Goal: Information Seeking & Learning: Understand process/instructions

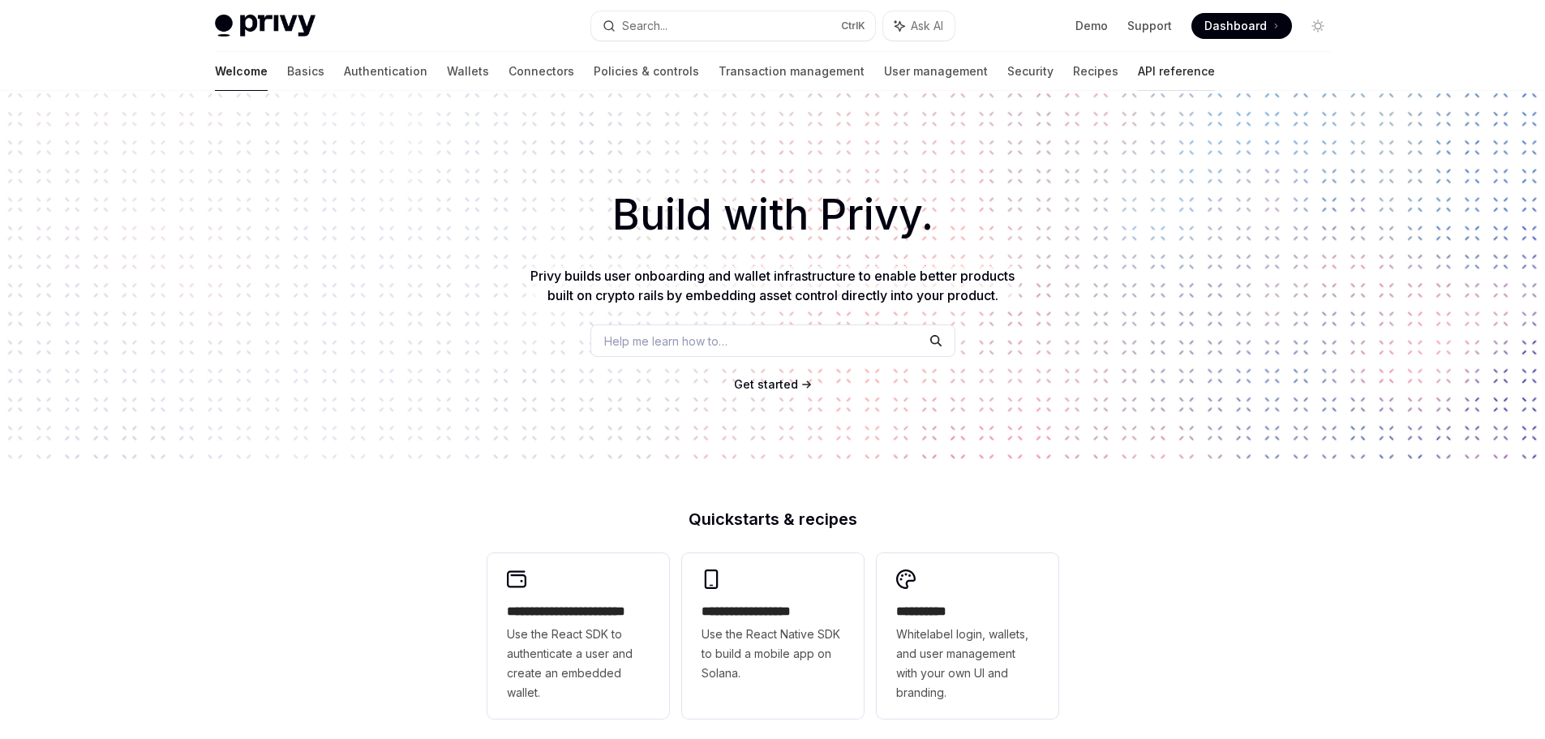
click at [1138, 74] on link "API reference" at bounding box center [1176, 71] width 77 height 39
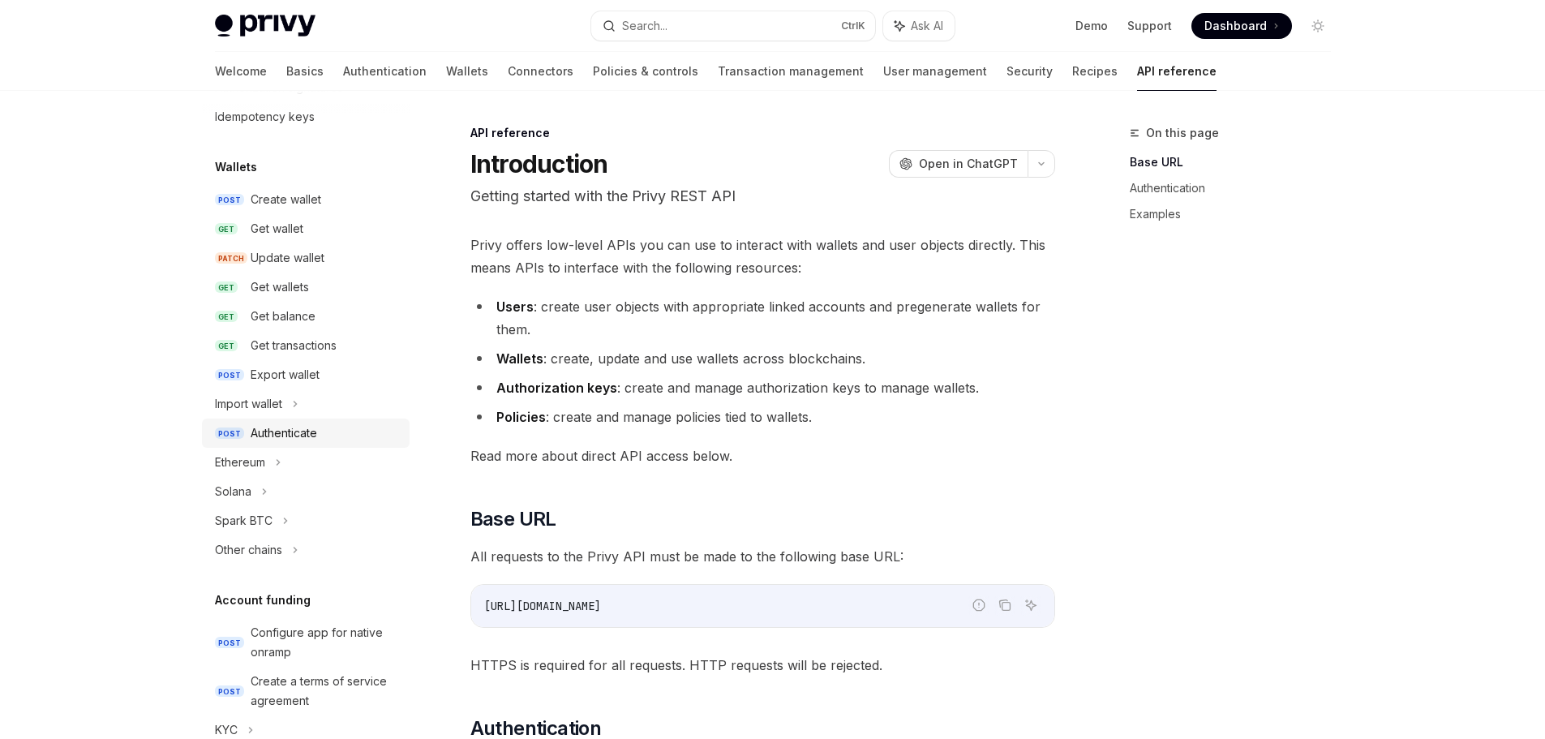
scroll to position [162, 0]
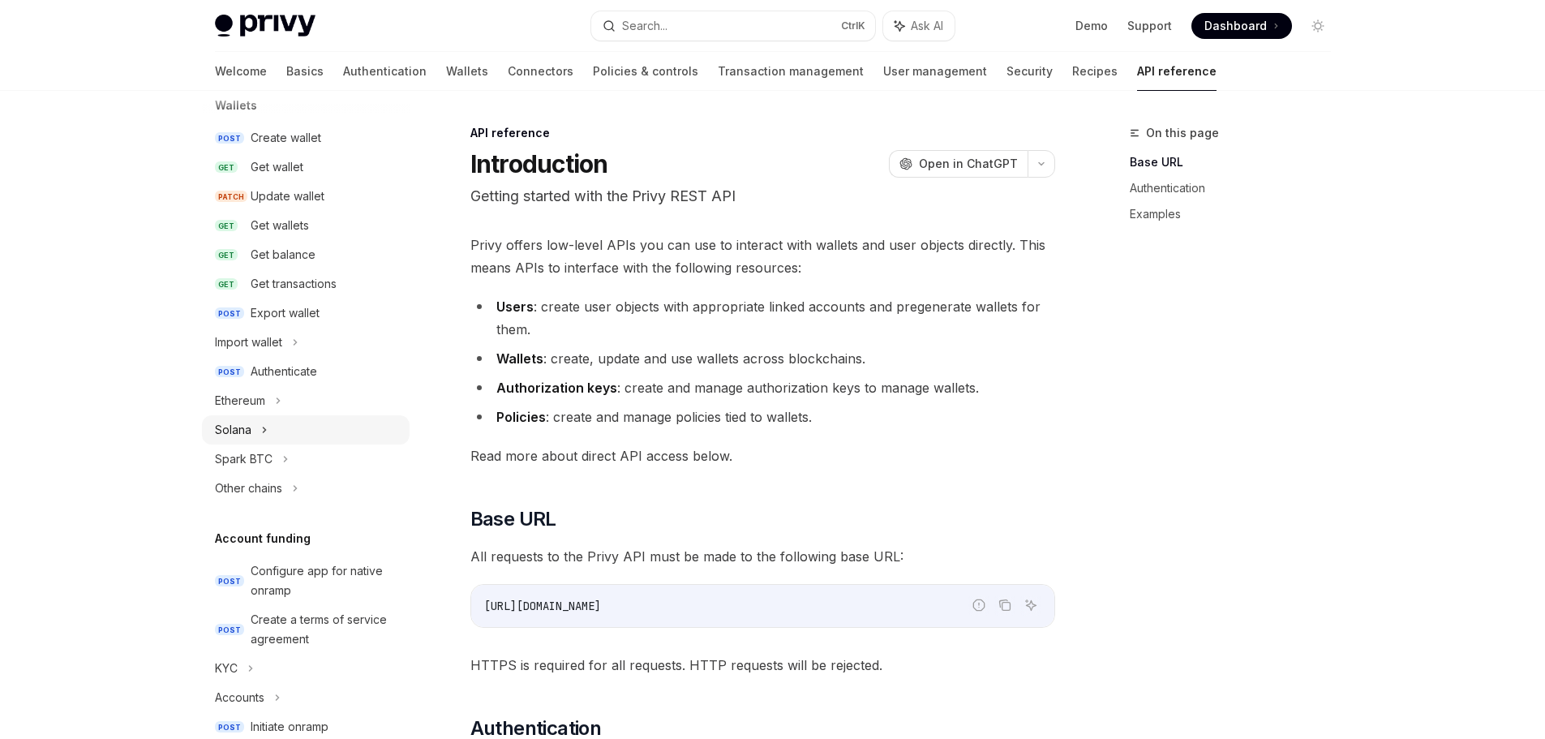
click at [261, 433] on icon at bounding box center [264, 429] width 6 height 19
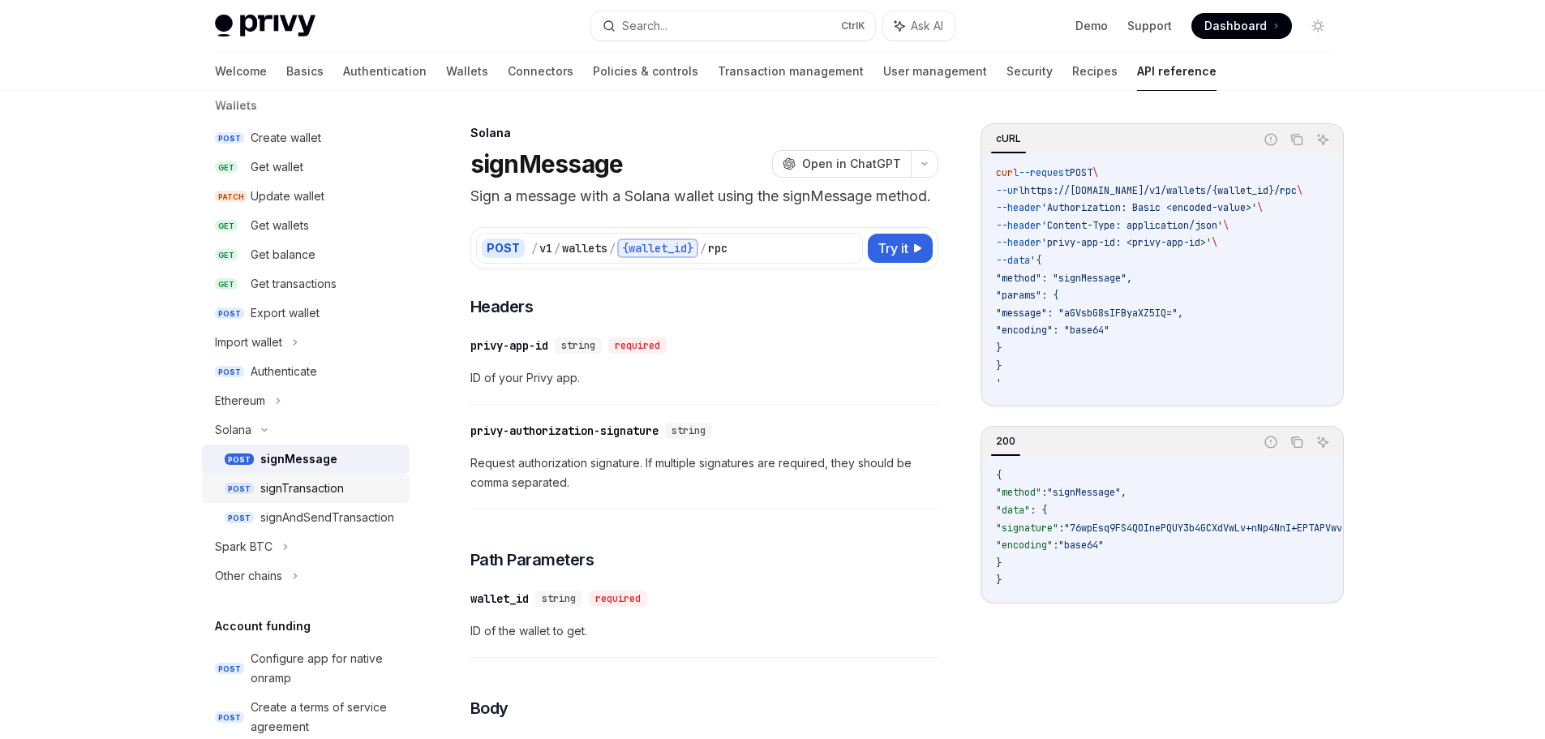
click at [305, 480] on div "signTransaction" at bounding box center [302, 487] width 84 height 19
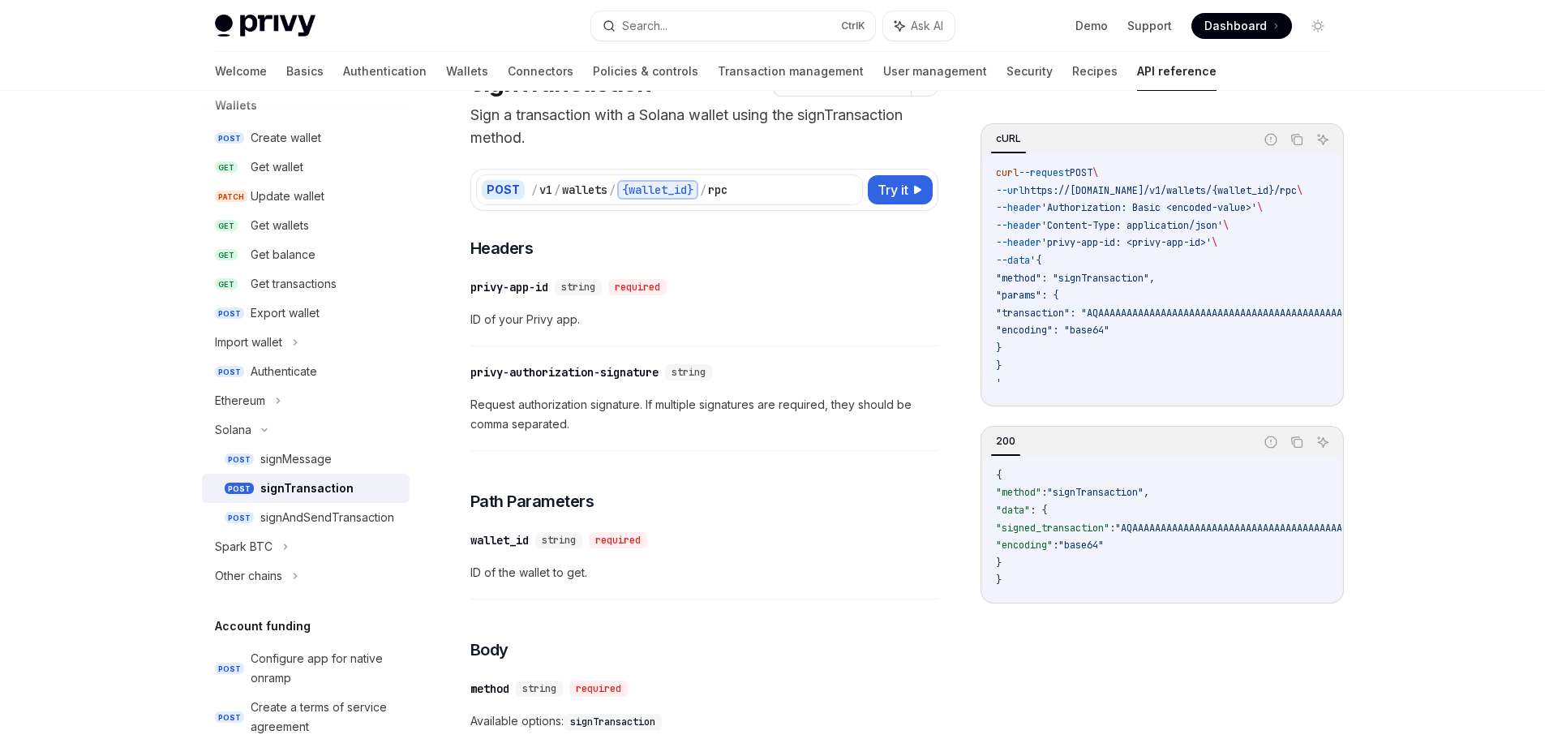
scroll to position [162, 0]
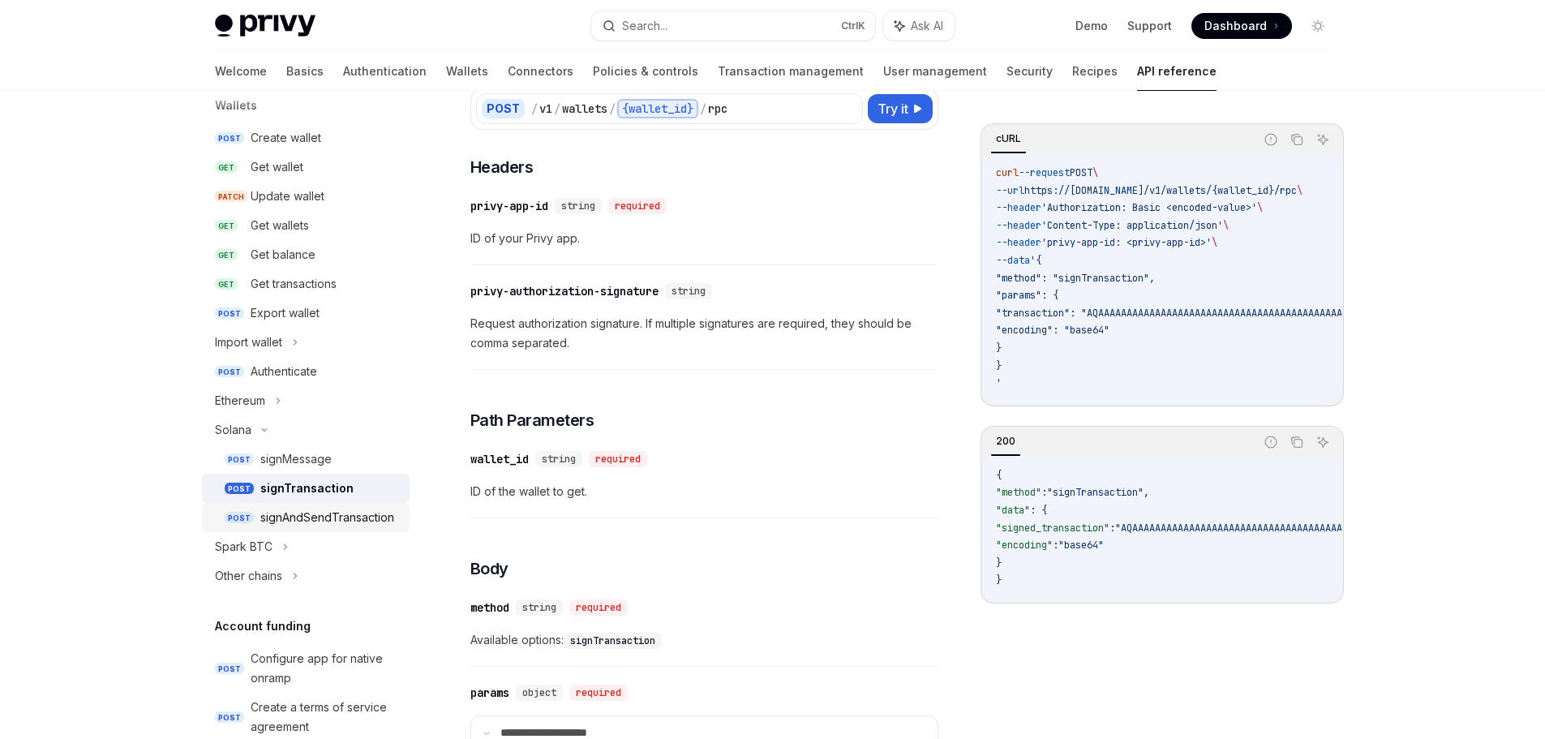
click at [315, 516] on div "signAndSendTransaction" at bounding box center [327, 517] width 134 height 19
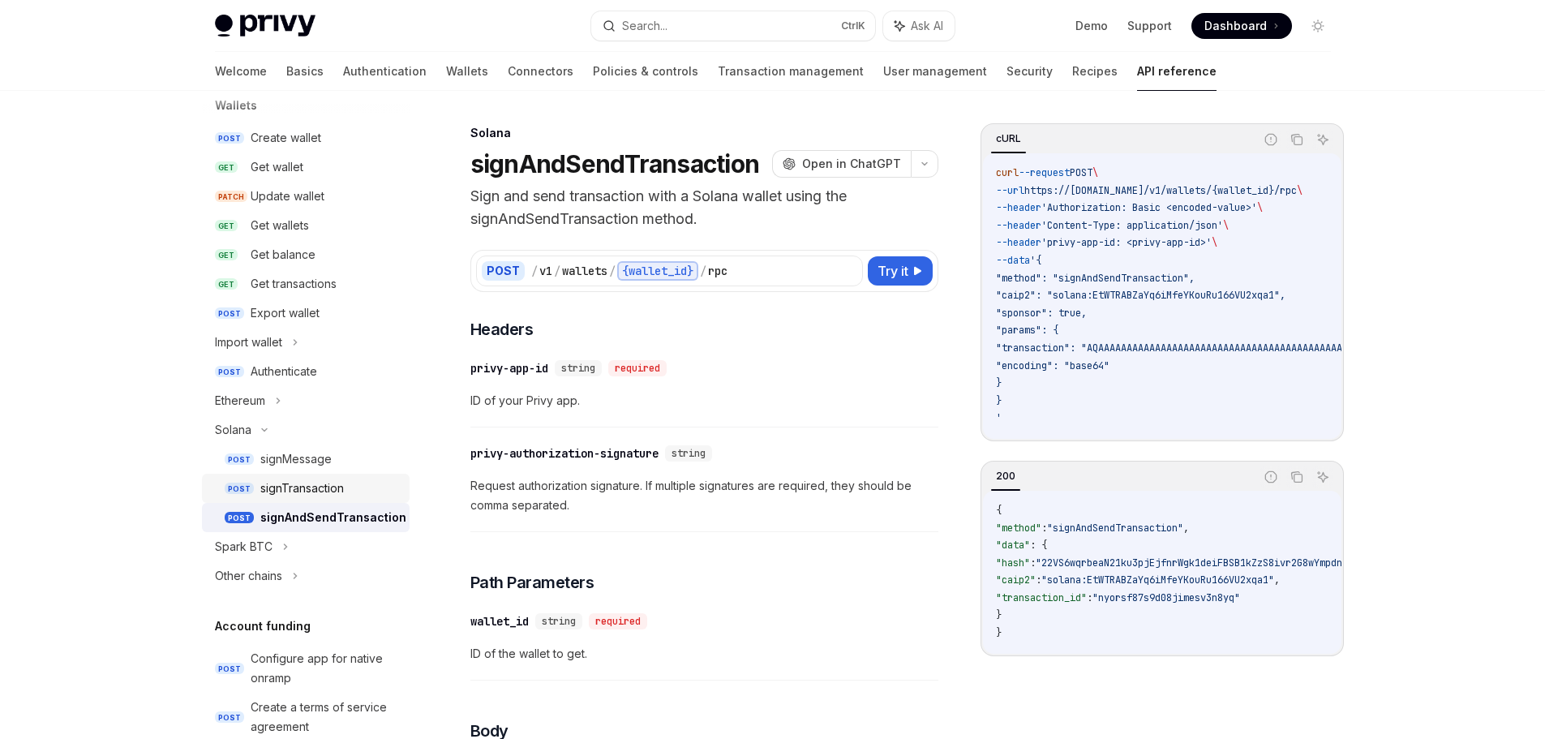
click at [303, 486] on div "signTransaction" at bounding box center [302, 487] width 84 height 19
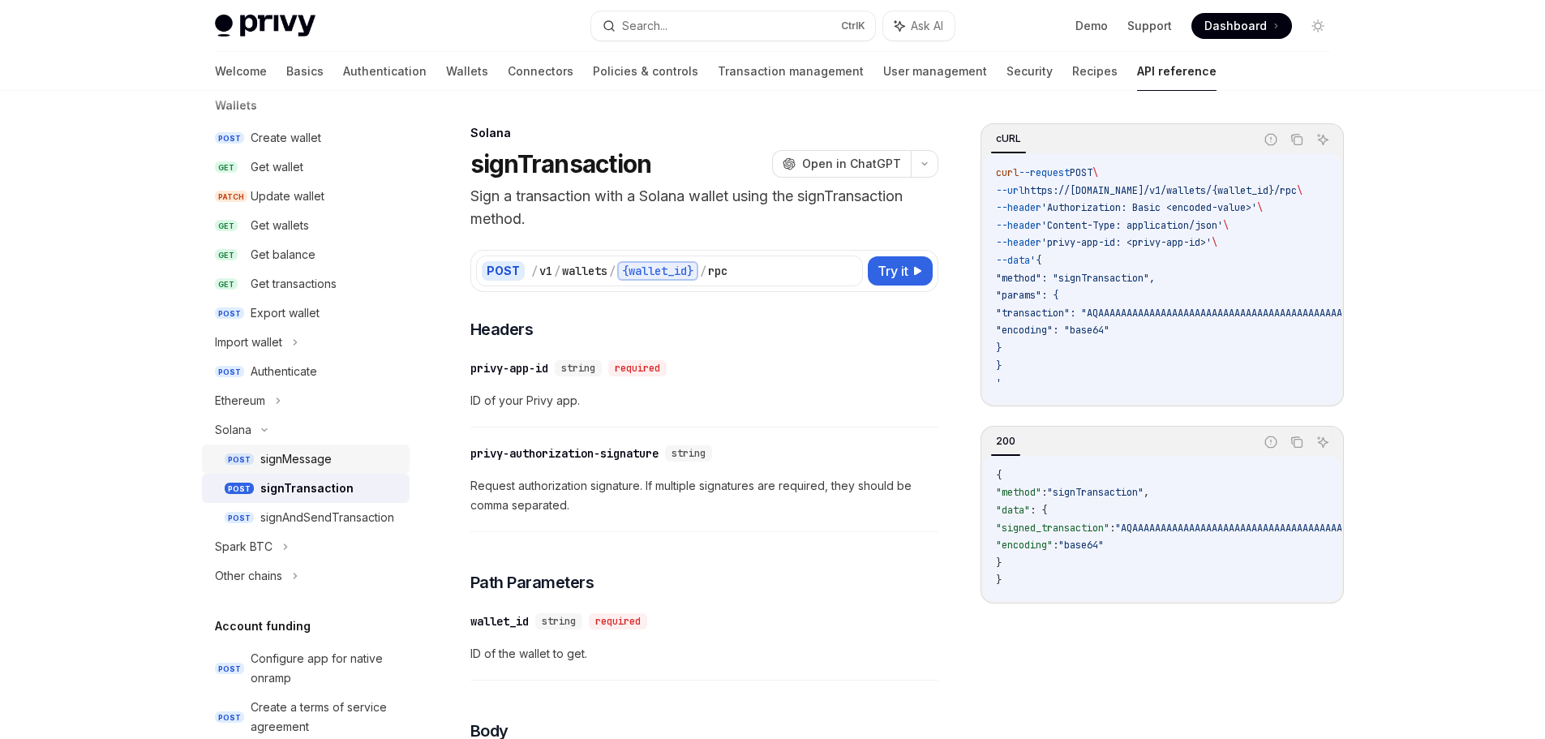
click at [311, 467] on div "signMessage" at bounding box center [295, 458] width 71 height 19
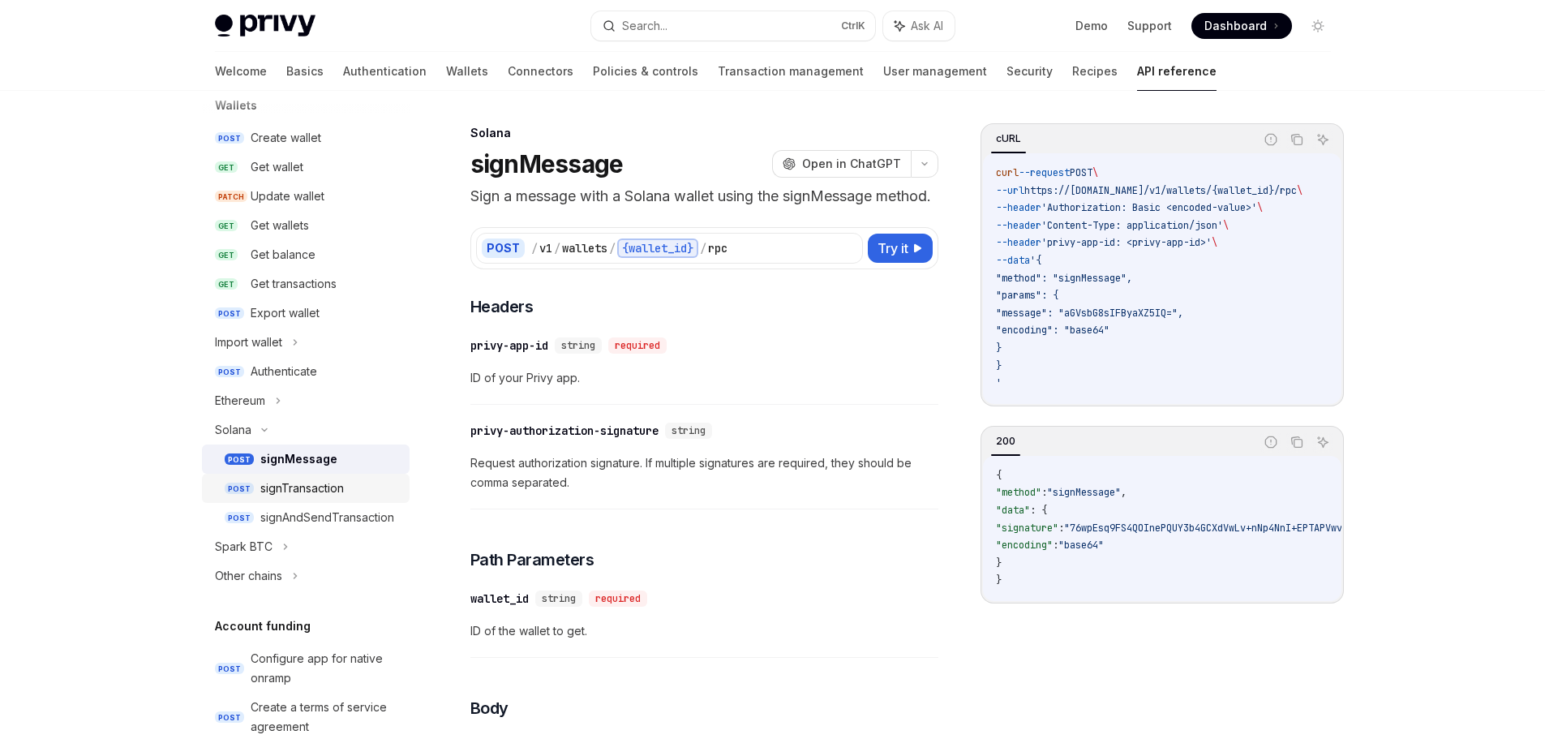
click at [301, 485] on div "signTransaction" at bounding box center [302, 487] width 84 height 19
type textarea "*"
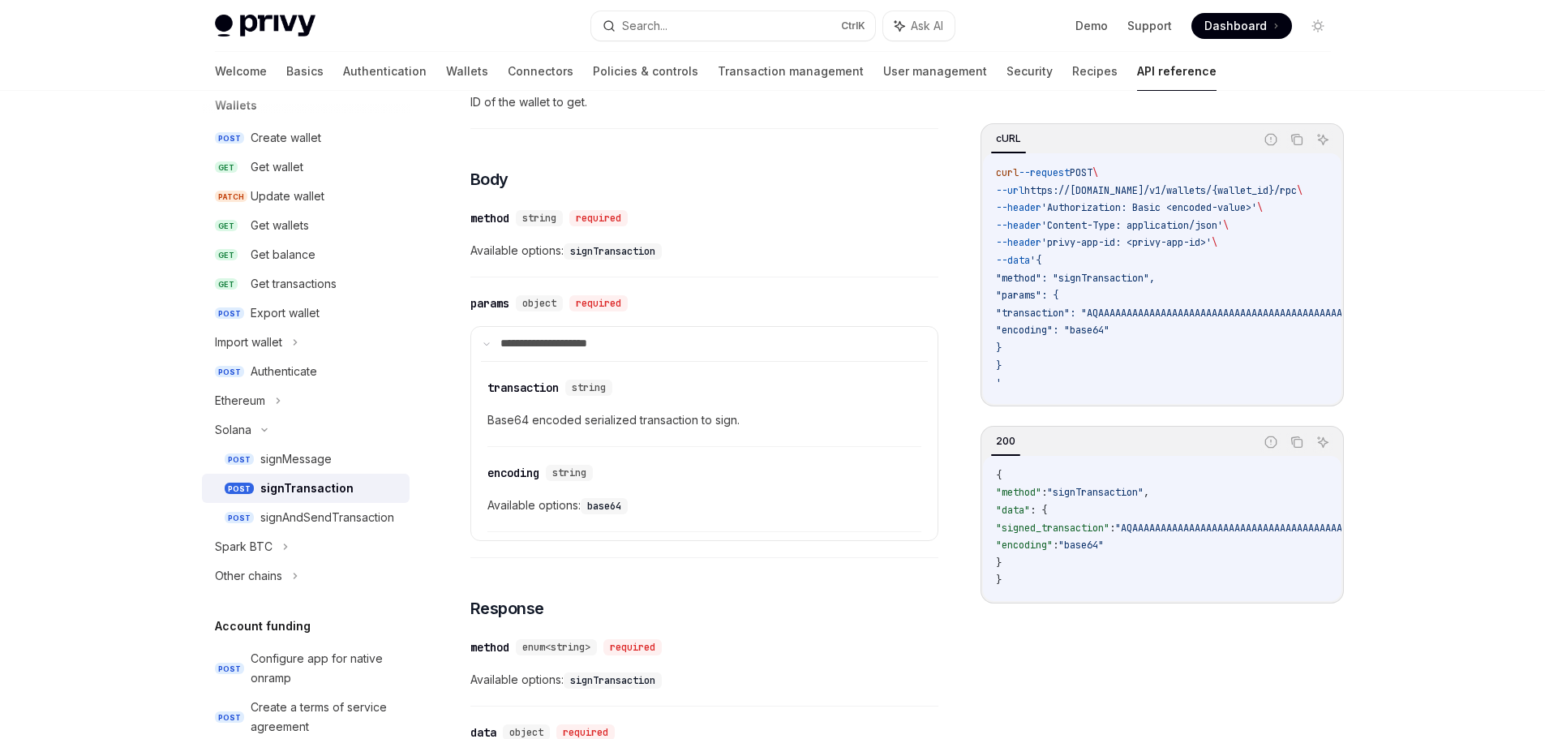
scroll to position [568, 0]
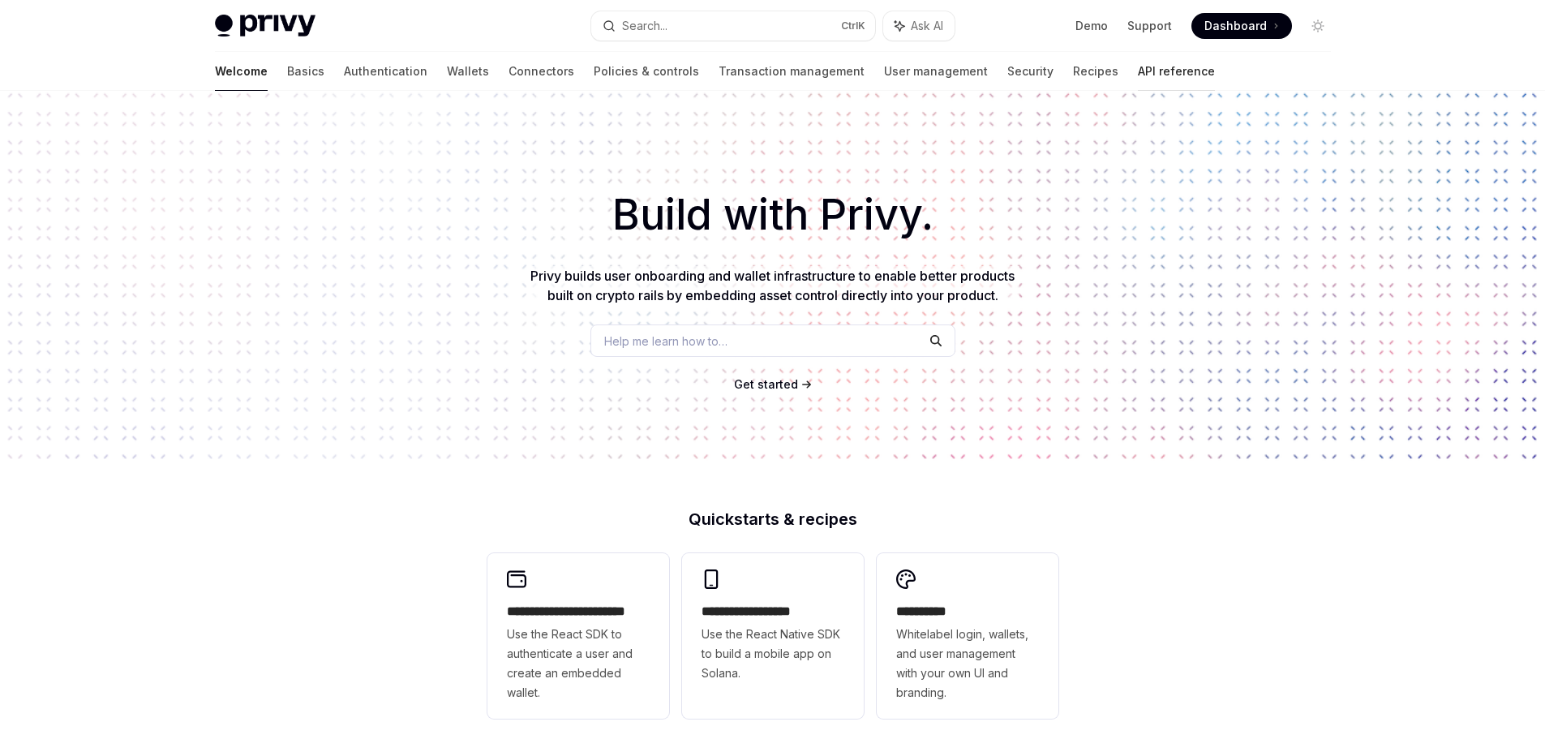
click at [1138, 68] on link "API reference" at bounding box center [1176, 71] width 77 height 39
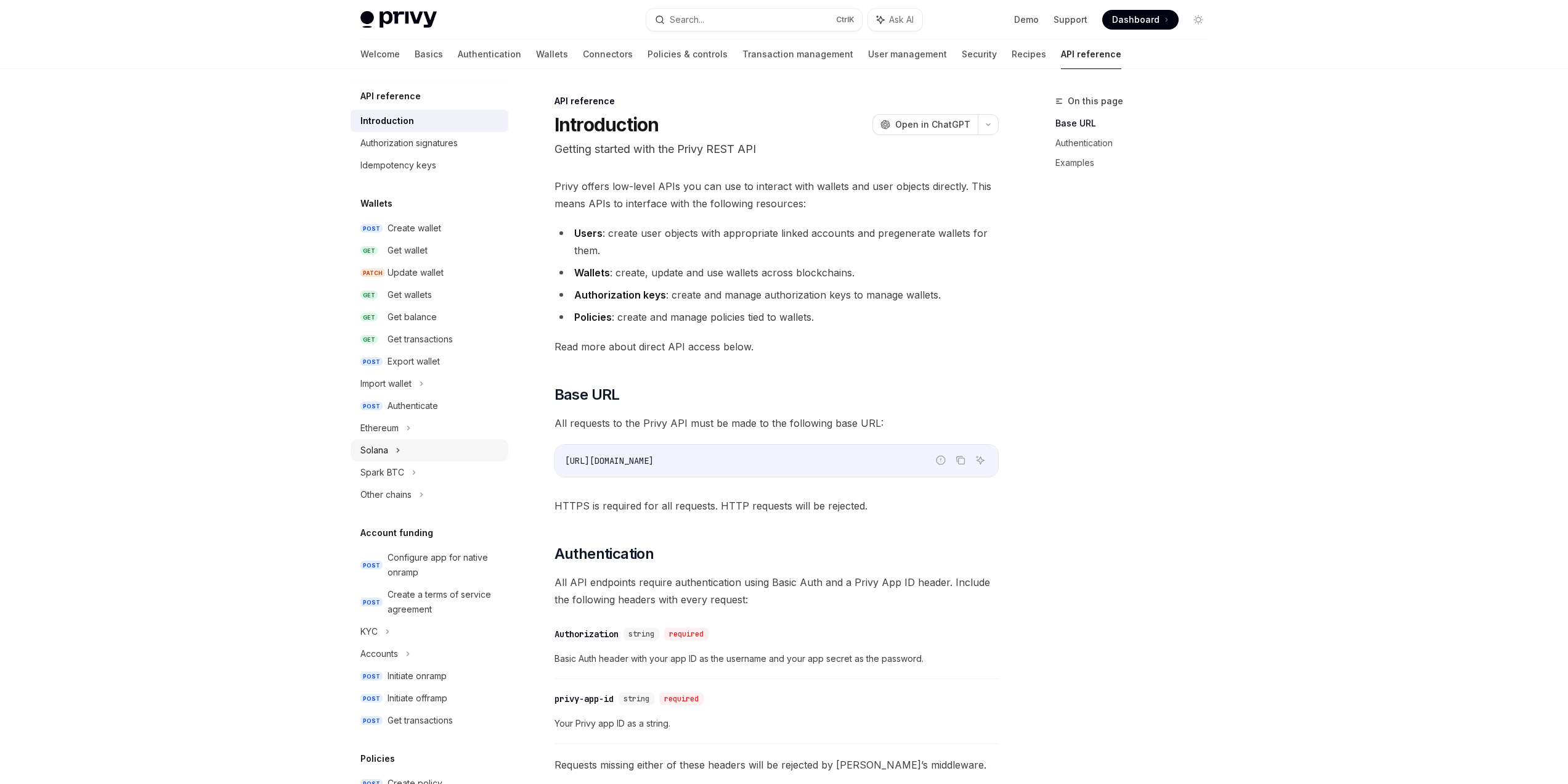
click at [398, 454] on icon at bounding box center [398, 449] width 5 height 14
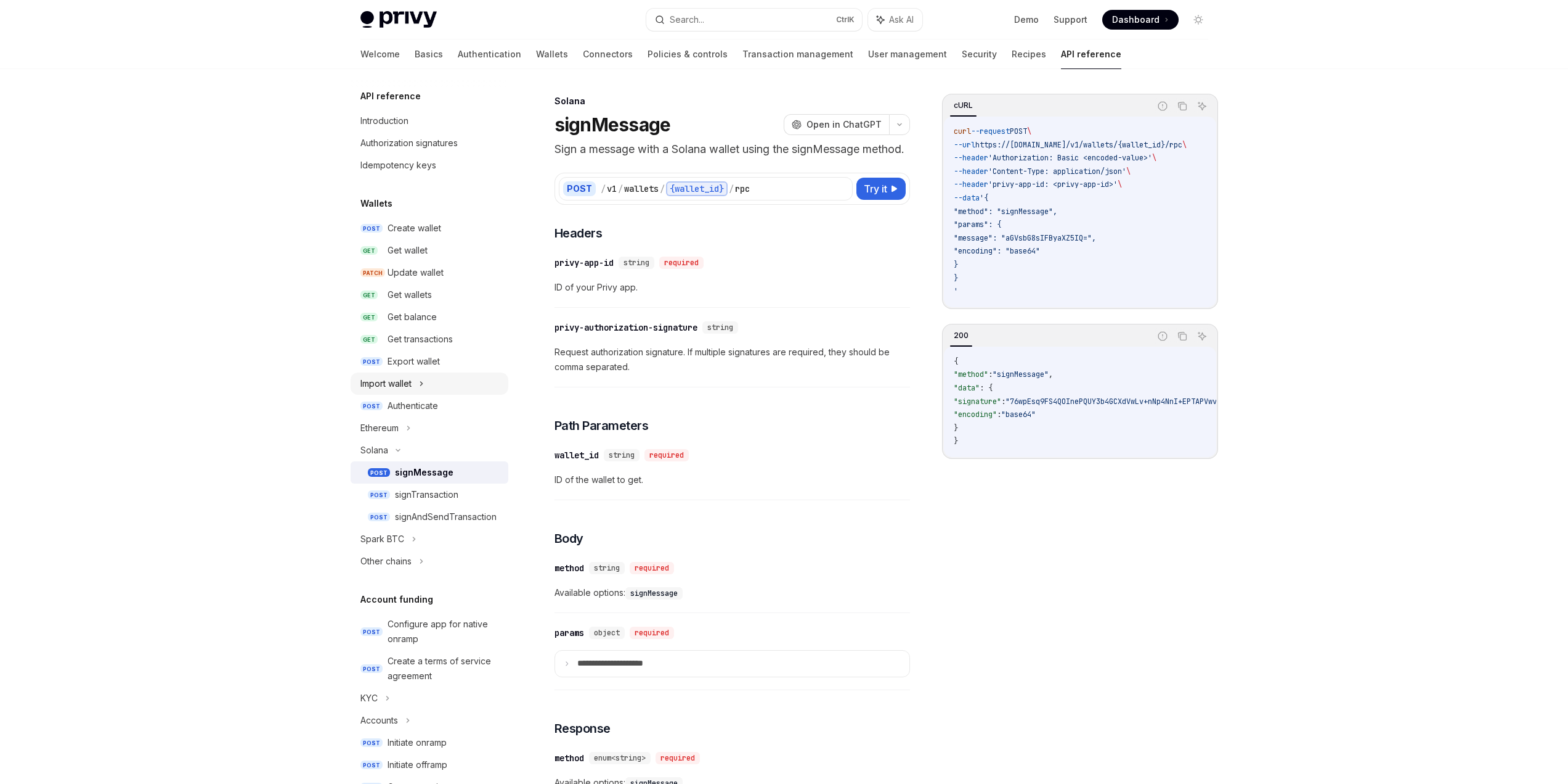
click at [424, 386] on icon at bounding box center [421, 383] width 5 height 14
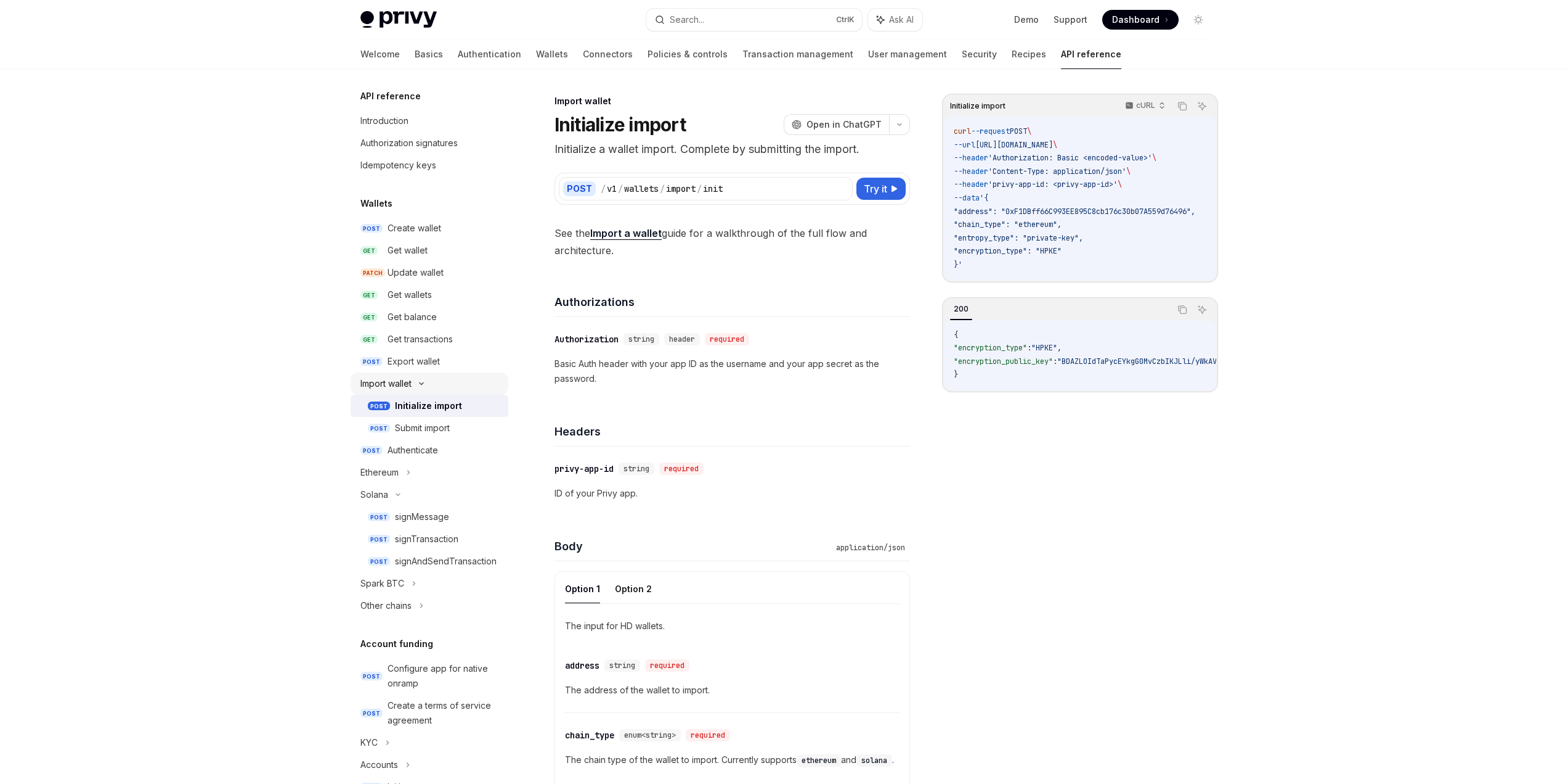
click at [424, 386] on icon at bounding box center [421, 383] width 14 height 5
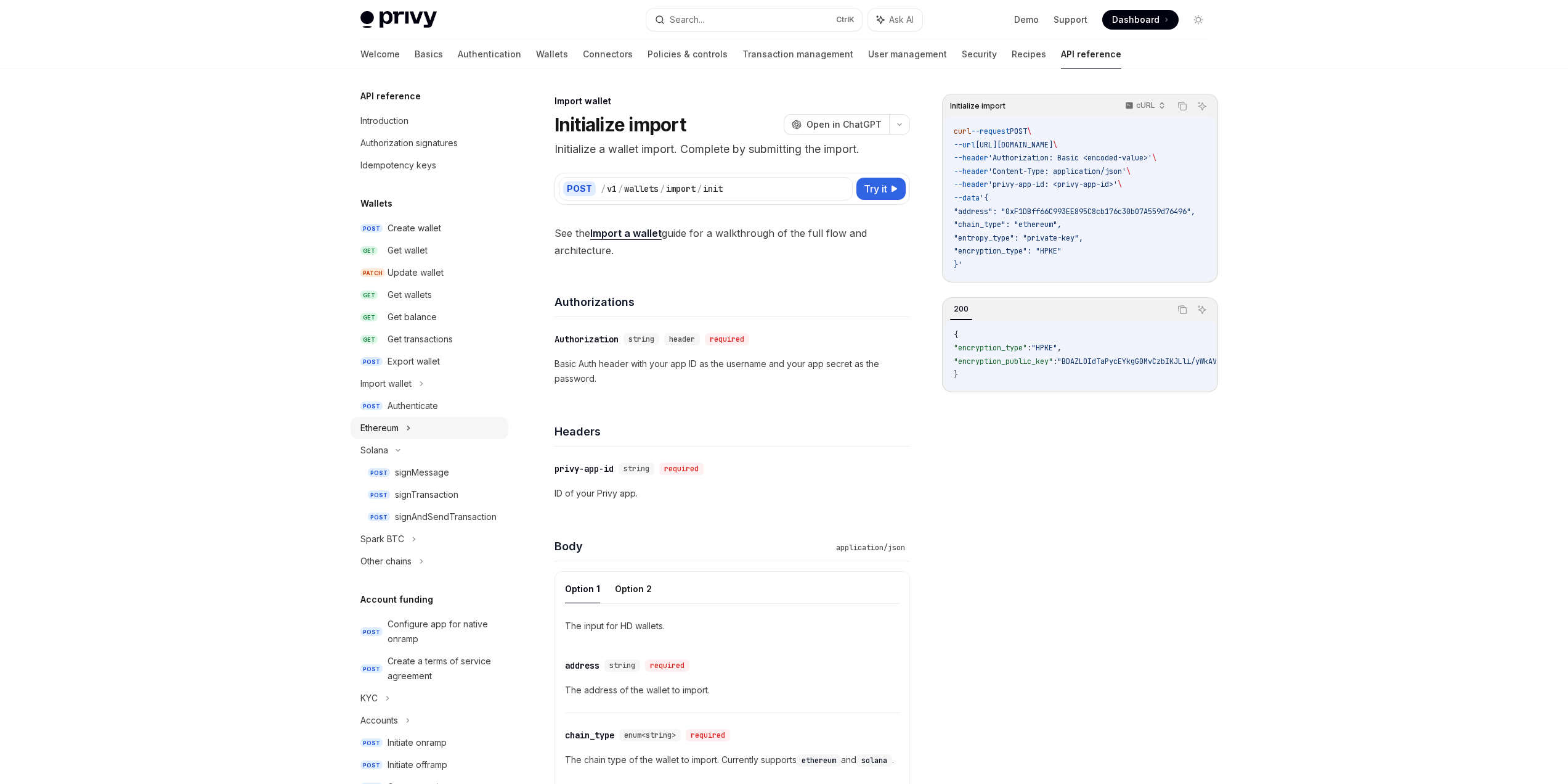
click at [417, 430] on div "Ethereum" at bounding box center [429, 427] width 158 height 22
type textarea "*"
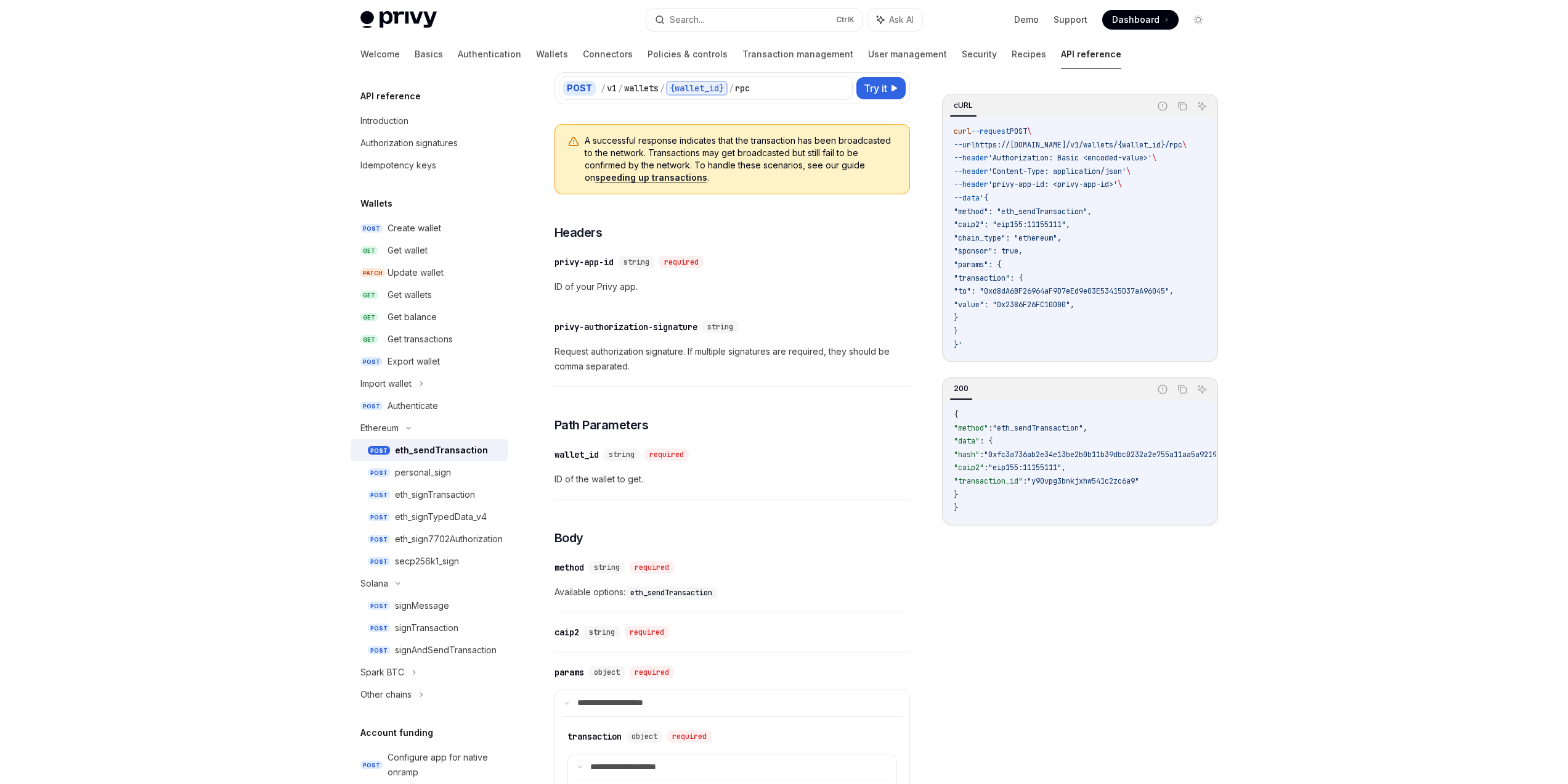
scroll to position [185, 0]
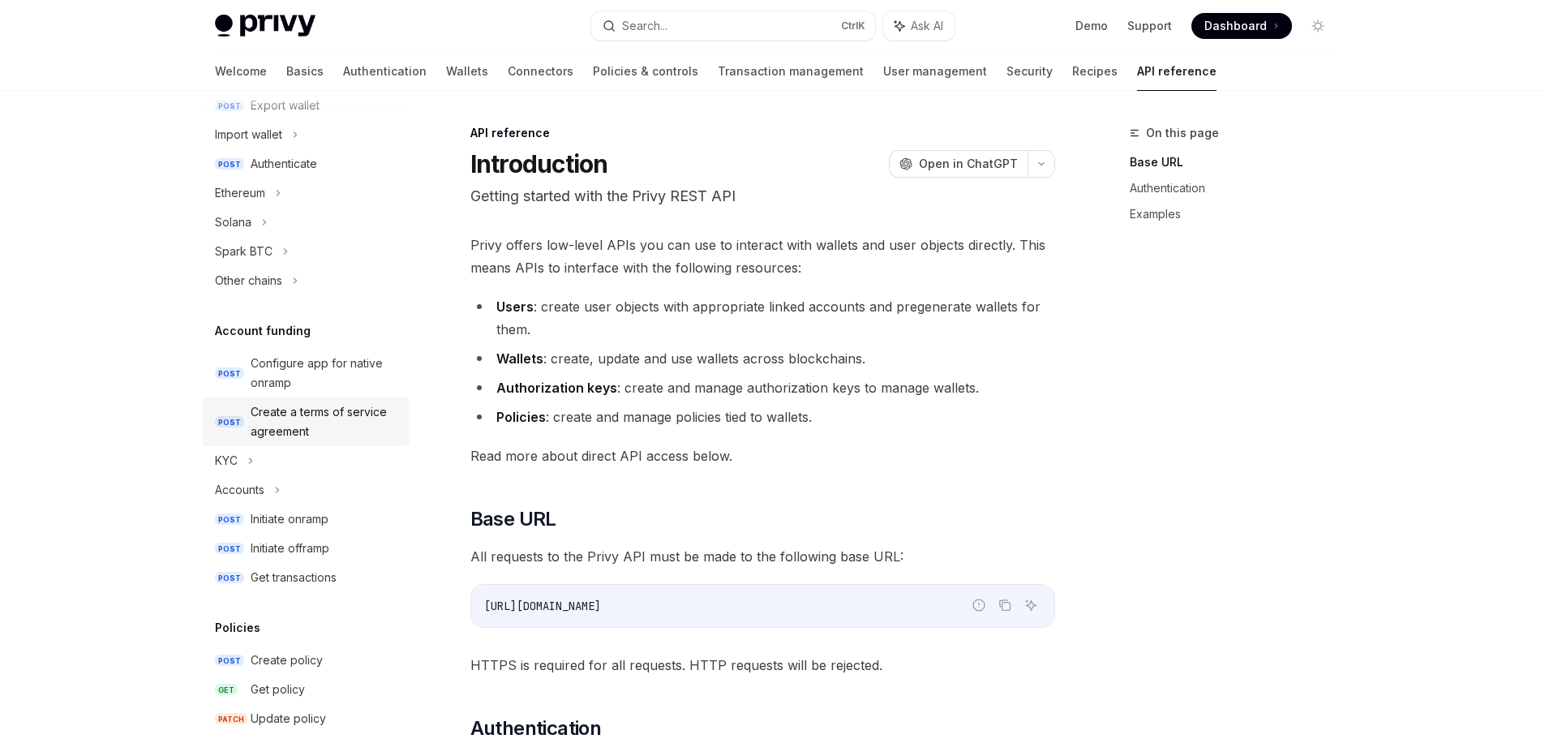
scroll to position [405, 0]
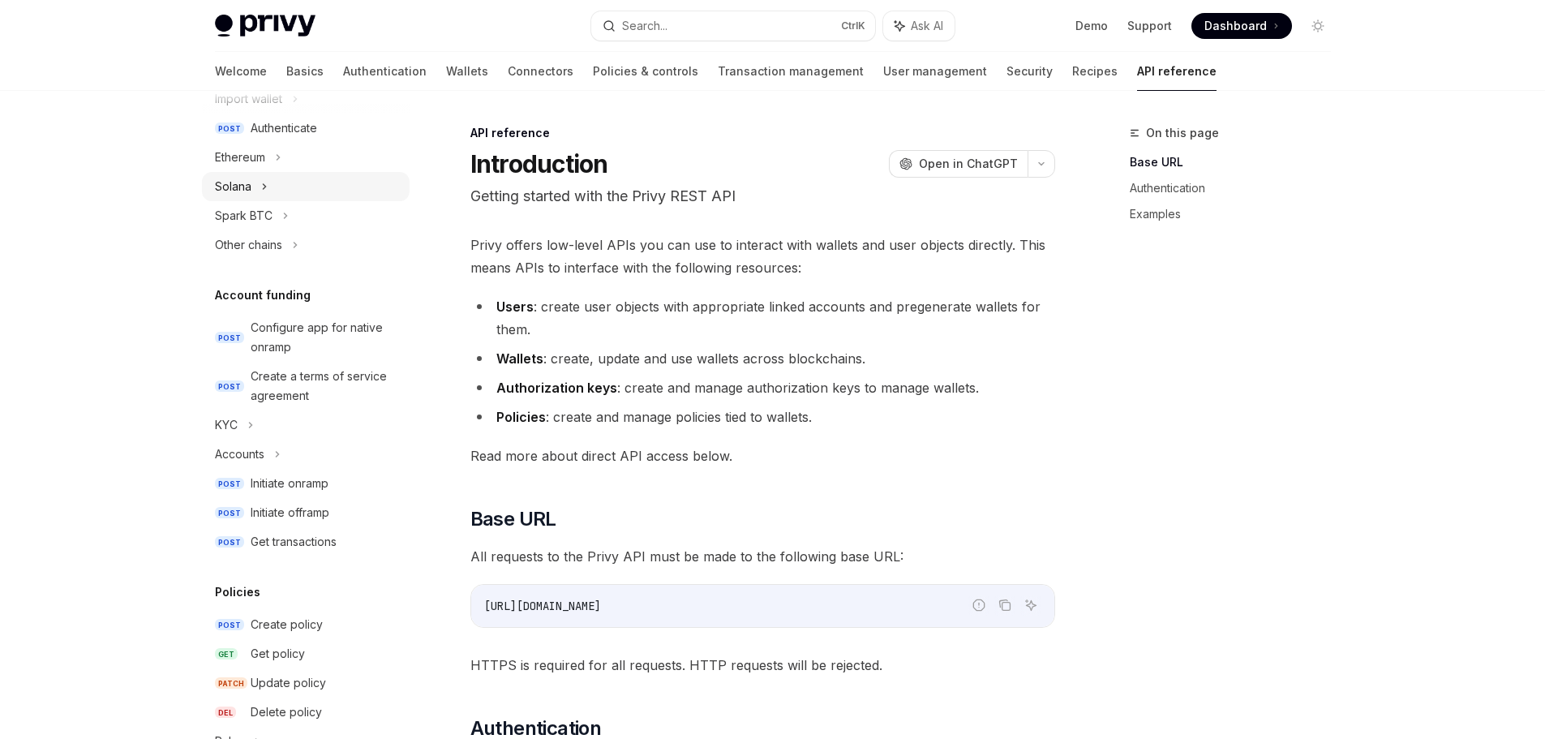
click at [259, 186] on div "Solana" at bounding box center [306, 186] width 208 height 29
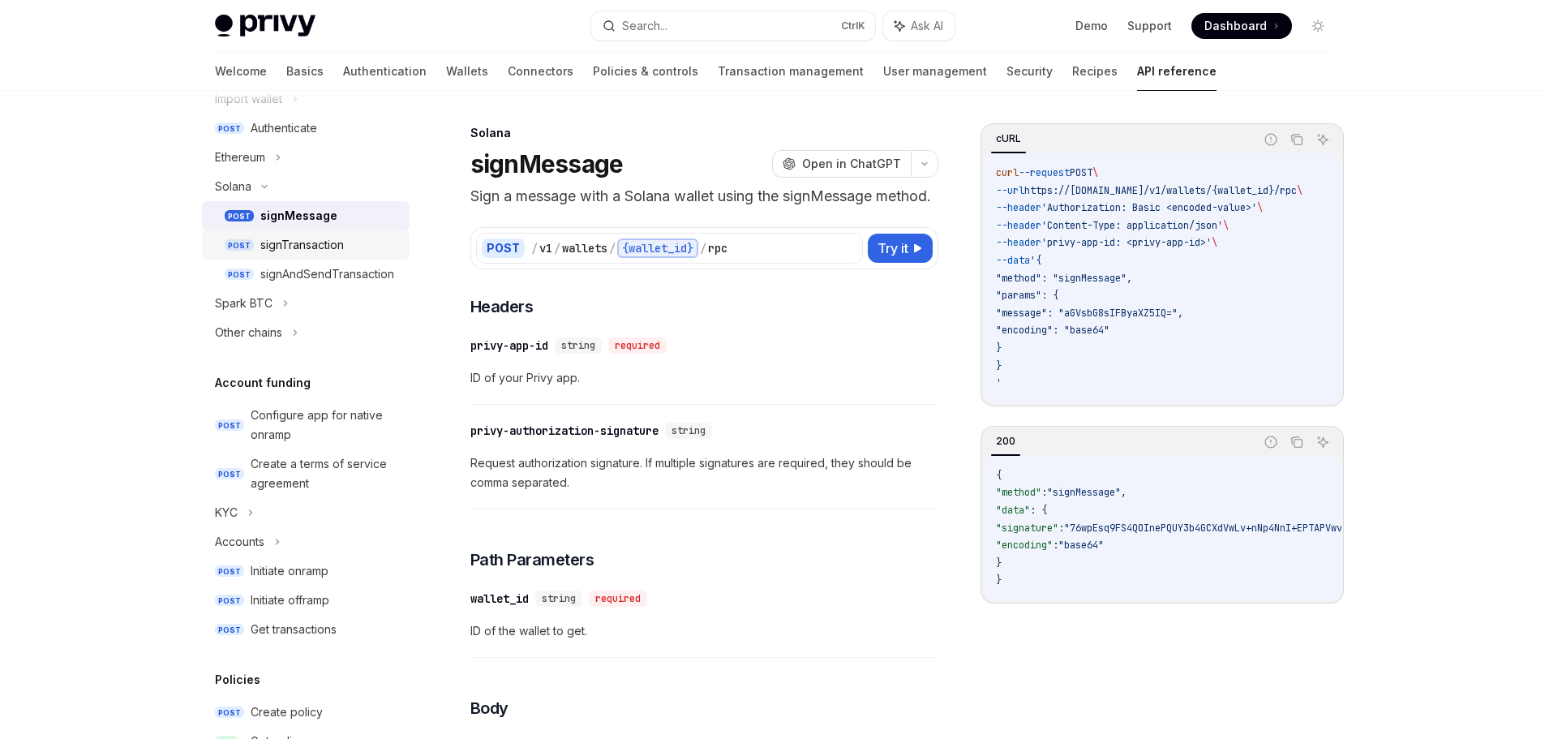
click at [294, 245] on div "signTransaction" at bounding box center [302, 244] width 84 height 19
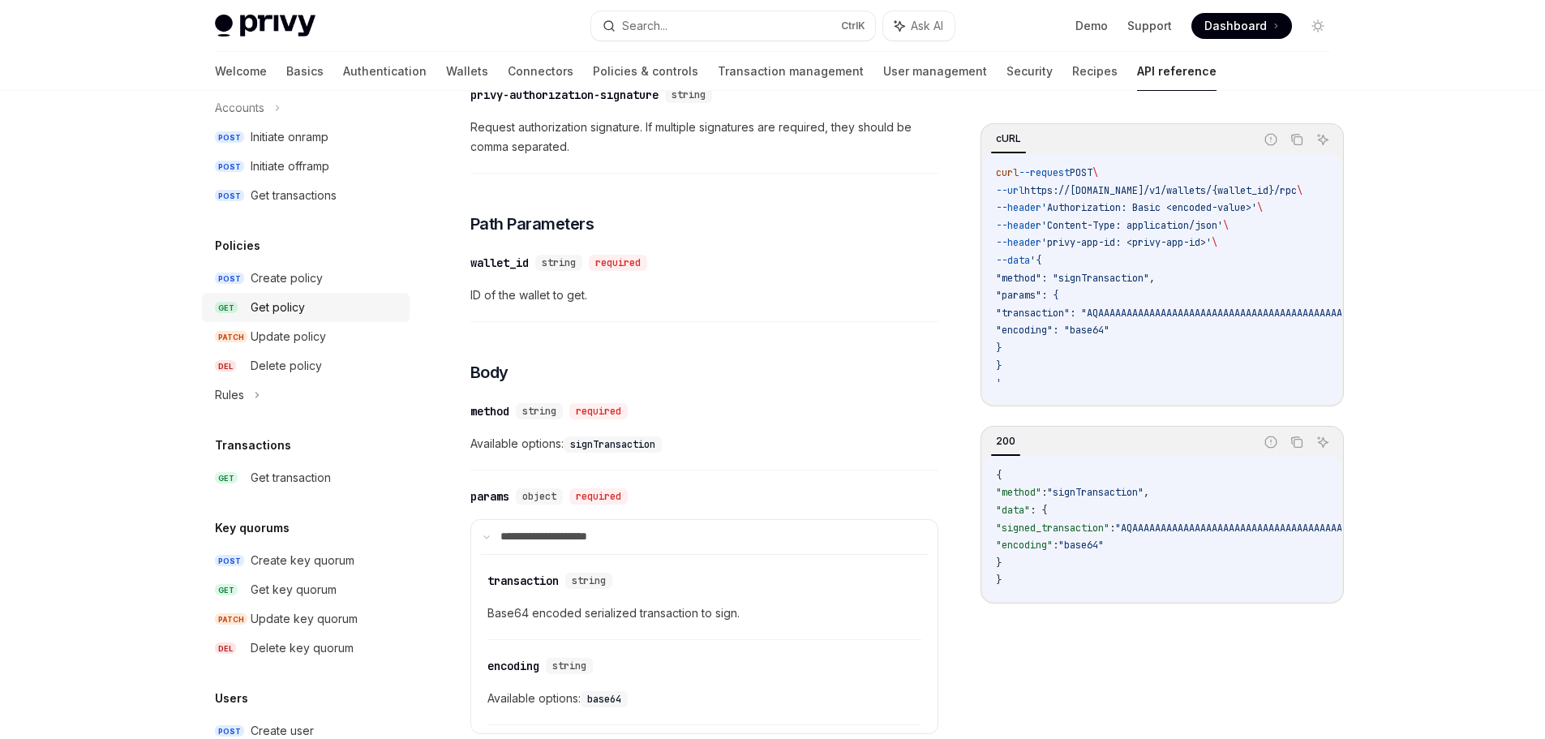
scroll to position [973, 0]
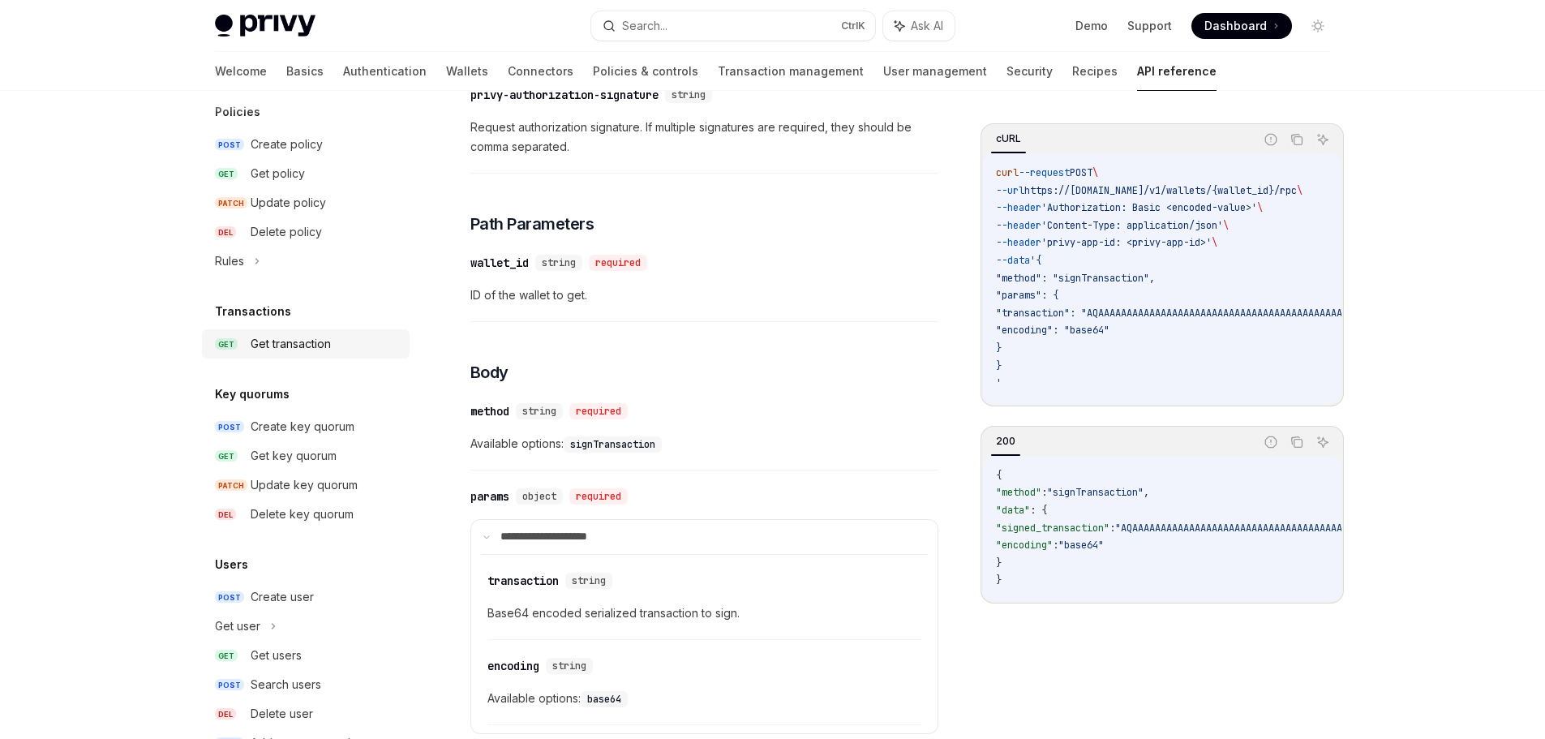
click at [336, 344] on div "Get transaction" at bounding box center [325, 343] width 149 height 19
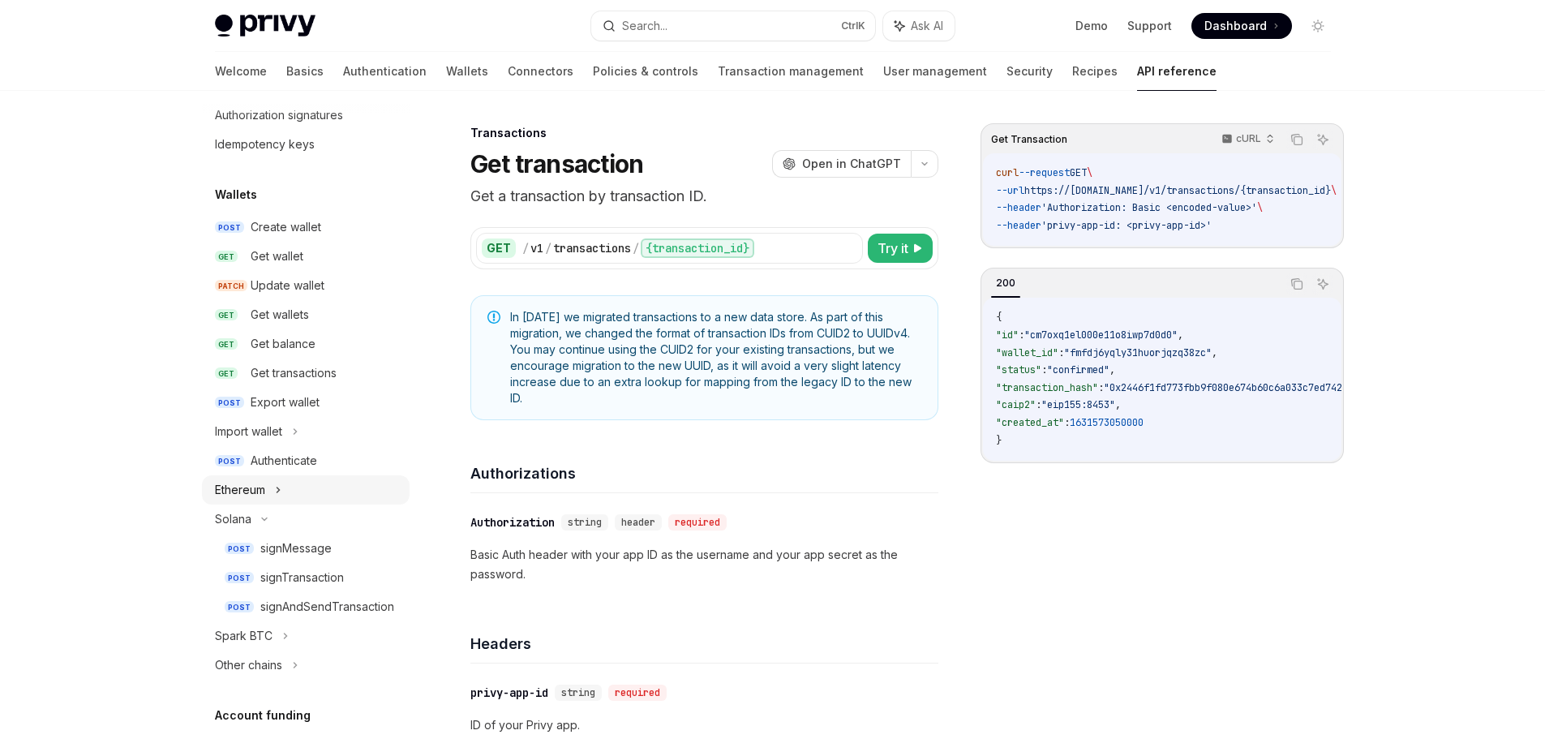
scroll to position [81, 0]
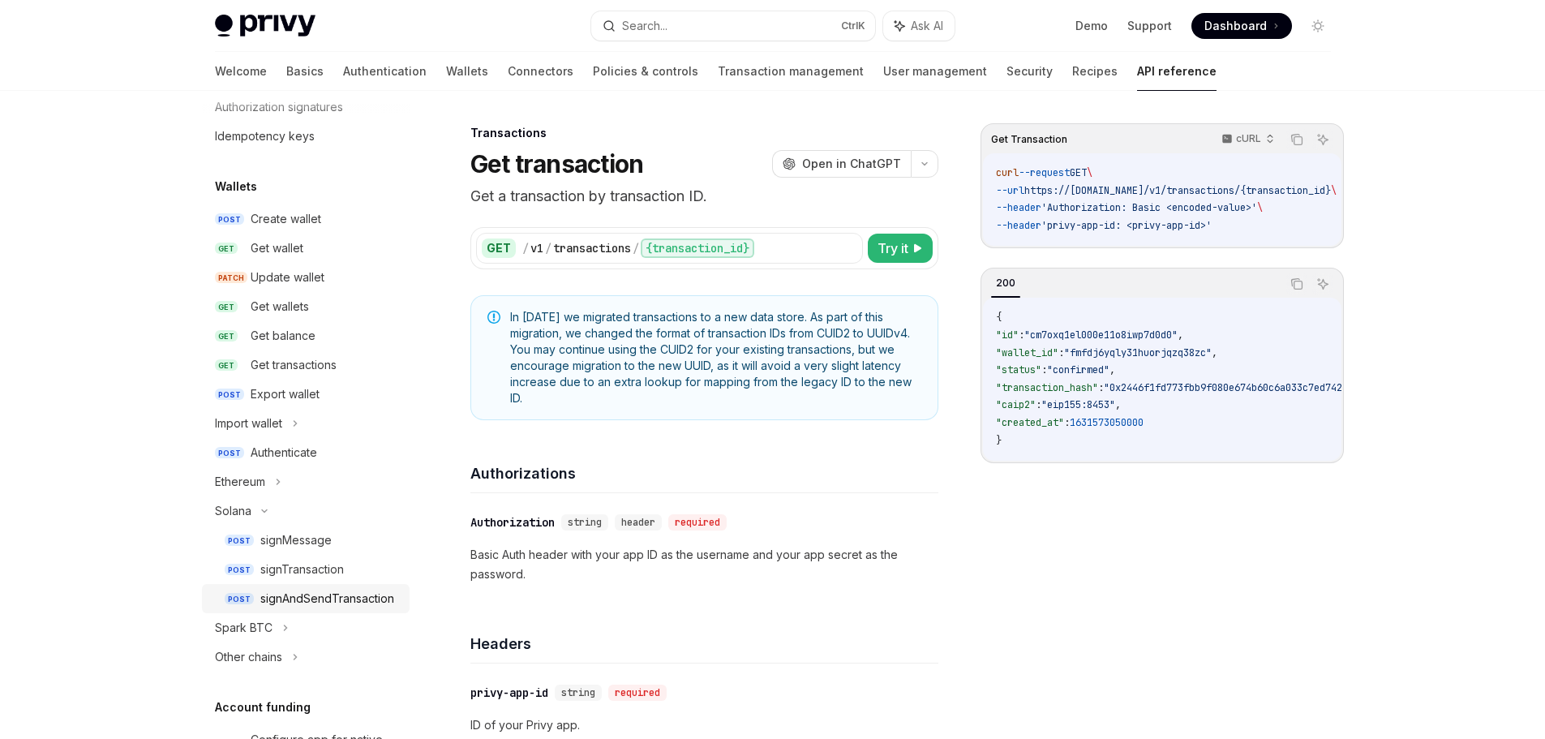
click at [323, 595] on div "signAndSendTransaction" at bounding box center [327, 598] width 134 height 19
type textarea "*"
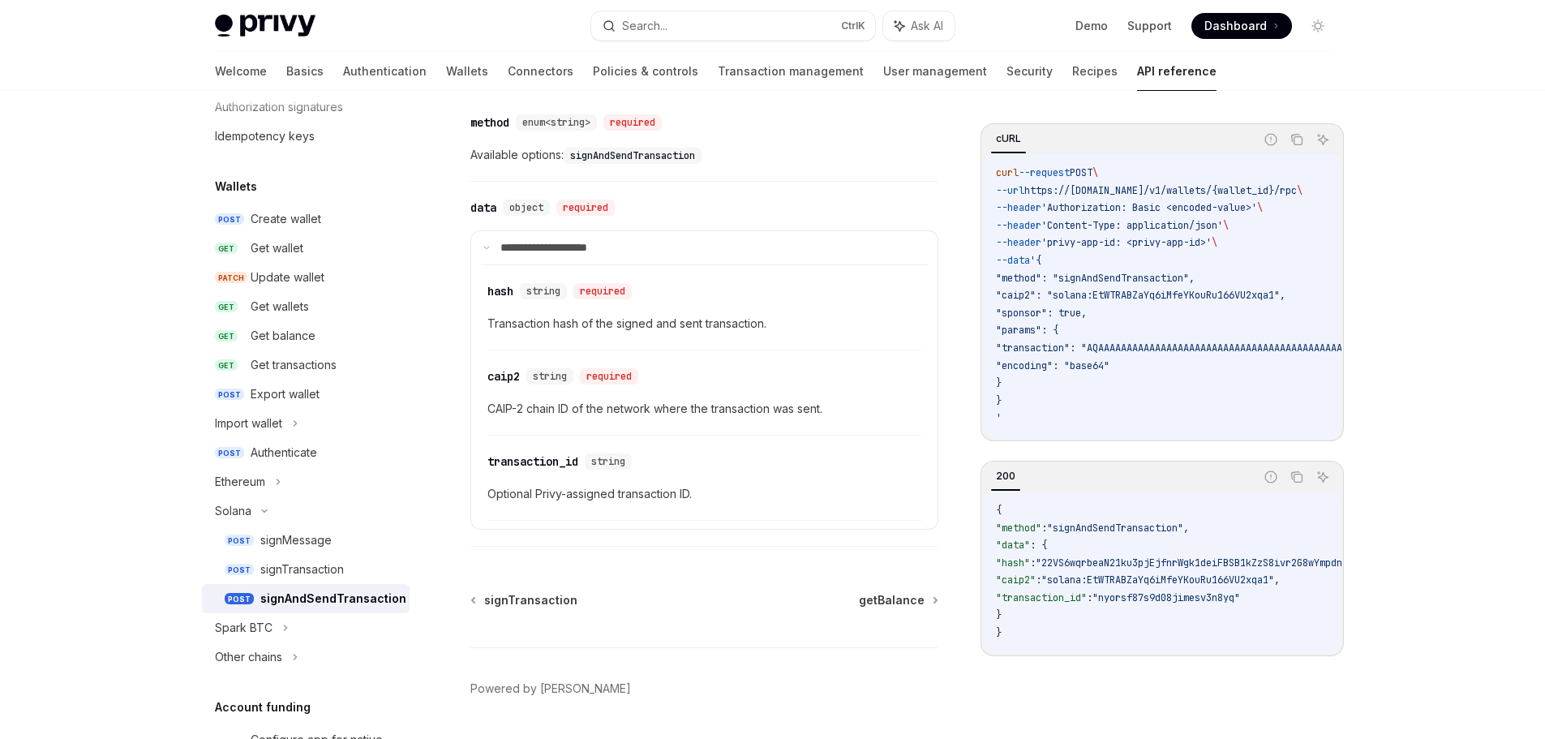
scroll to position [1334, 0]
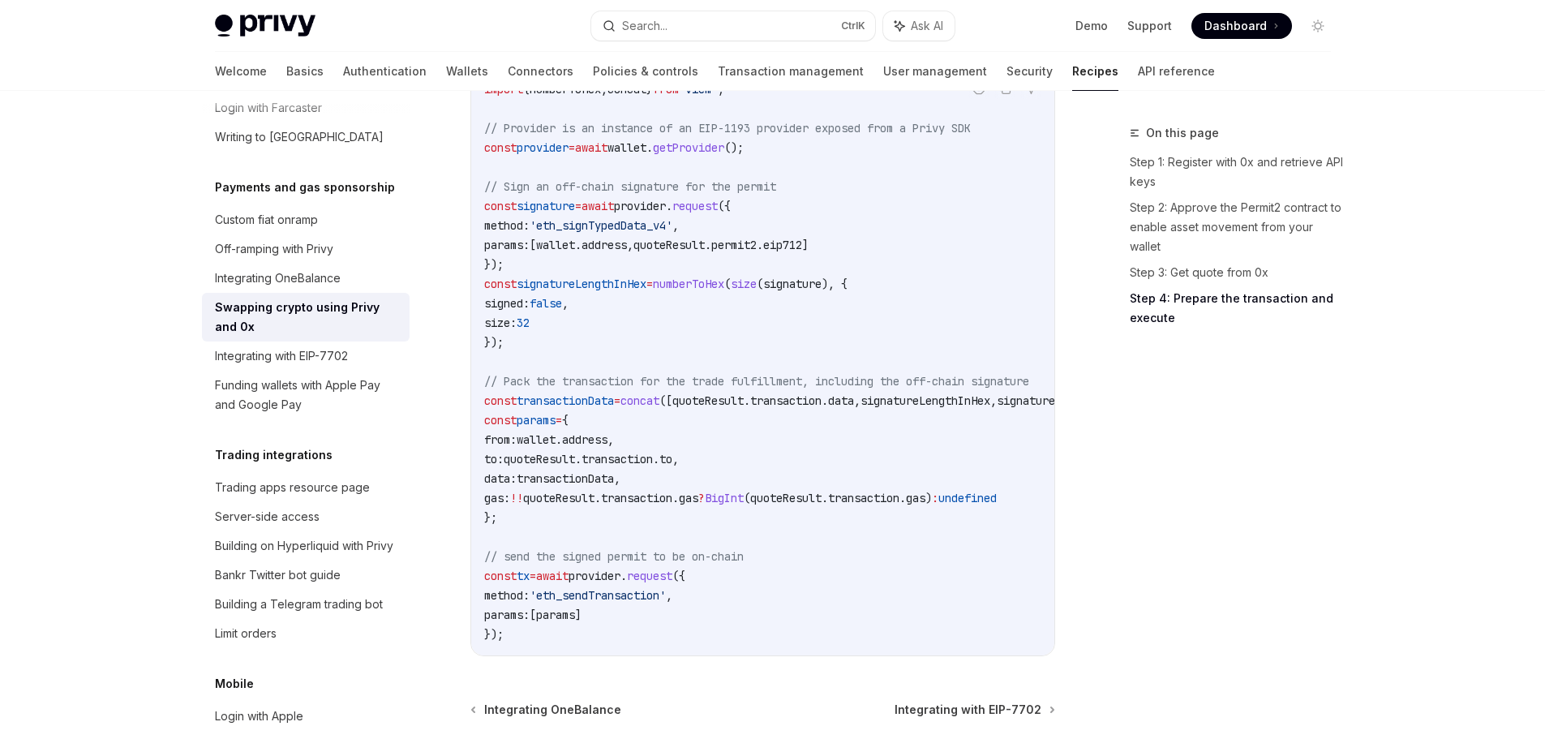
scroll to position [1871, 0]
